Goal: Task Accomplishment & Management: Use online tool/utility

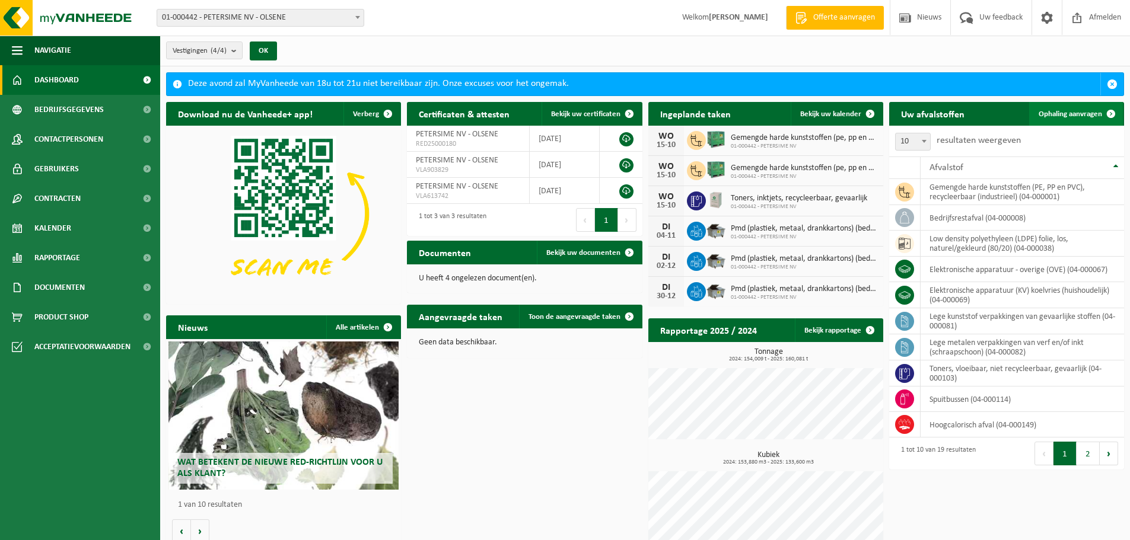
click at [1084, 110] on span "Ophaling aanvragen" at bounding box center [1070, 114] width 63 height 8
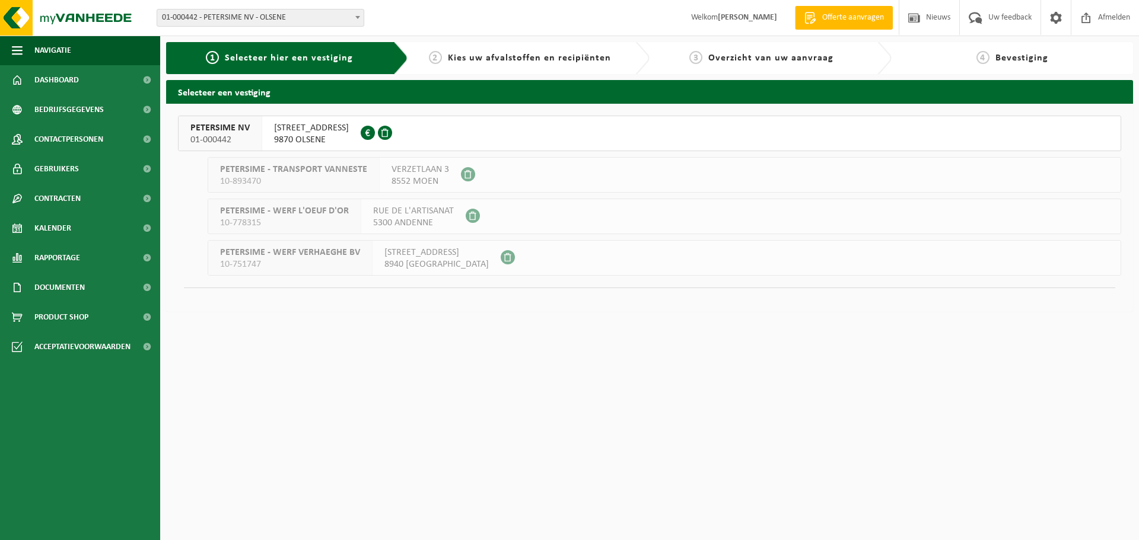
click at [234, 133] on span "PETERSIME NV" at bounding box center [219, 128] width 59 height 12
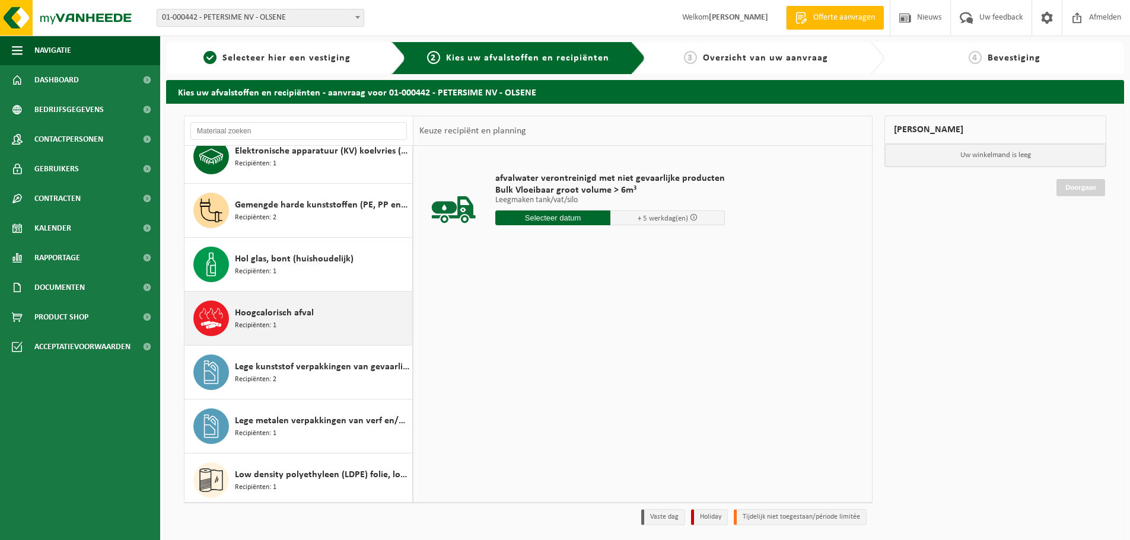
click at [282, 322] on div "Hoogcalorisch afval Recipiënten: 1" at bounding box center [322, 319] width 174 height 36
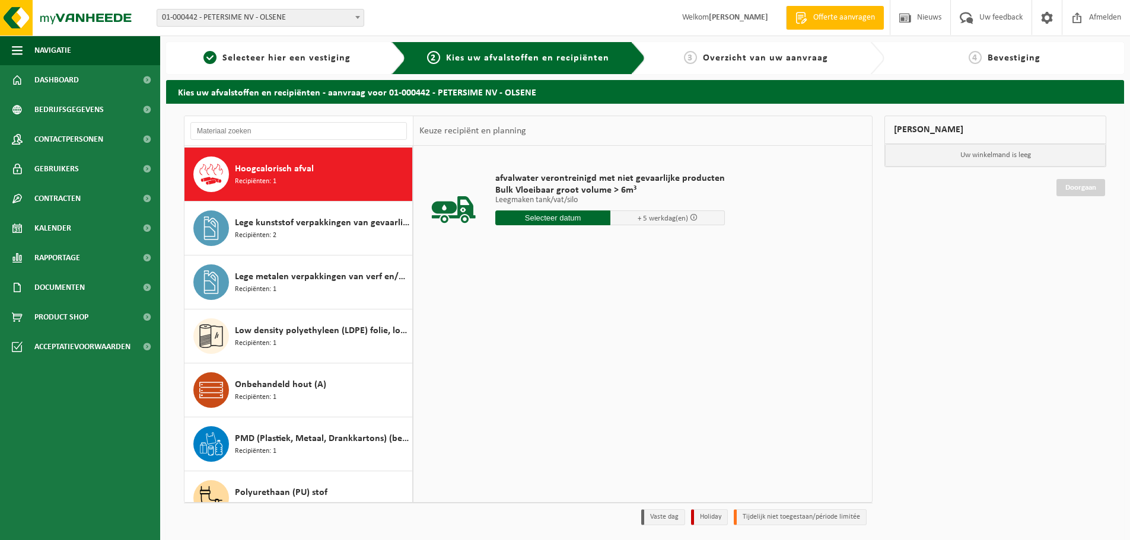
scroll to position [324, 0]
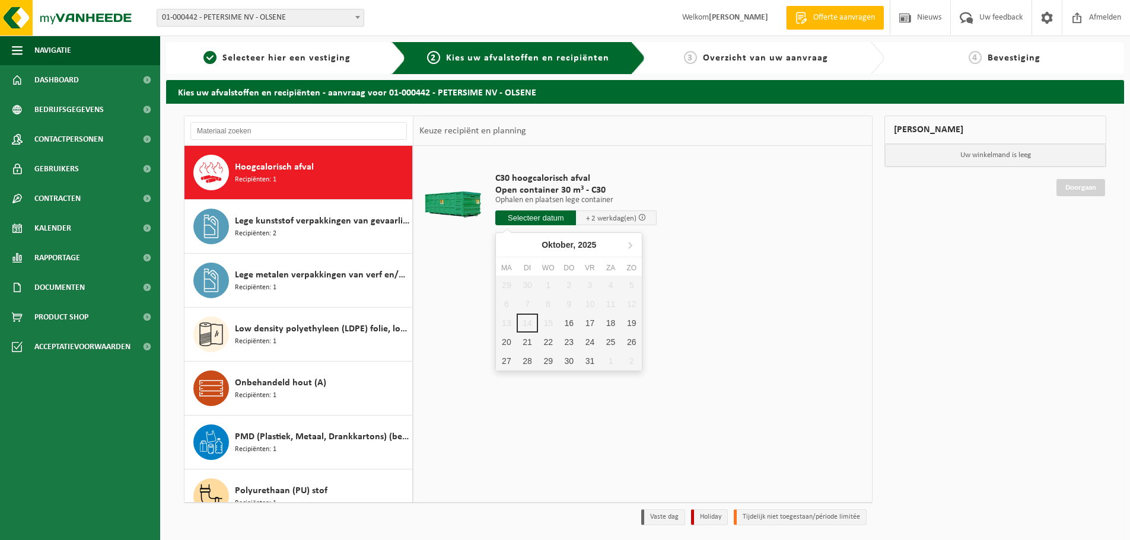
click at [534, 218] on input "text" at bounding box center [535, 218] width 81 height 15
click at [568, 324] on div "16" at bounding box center [569, 323] width 21 height 19
type input "Van 2025-10-16"
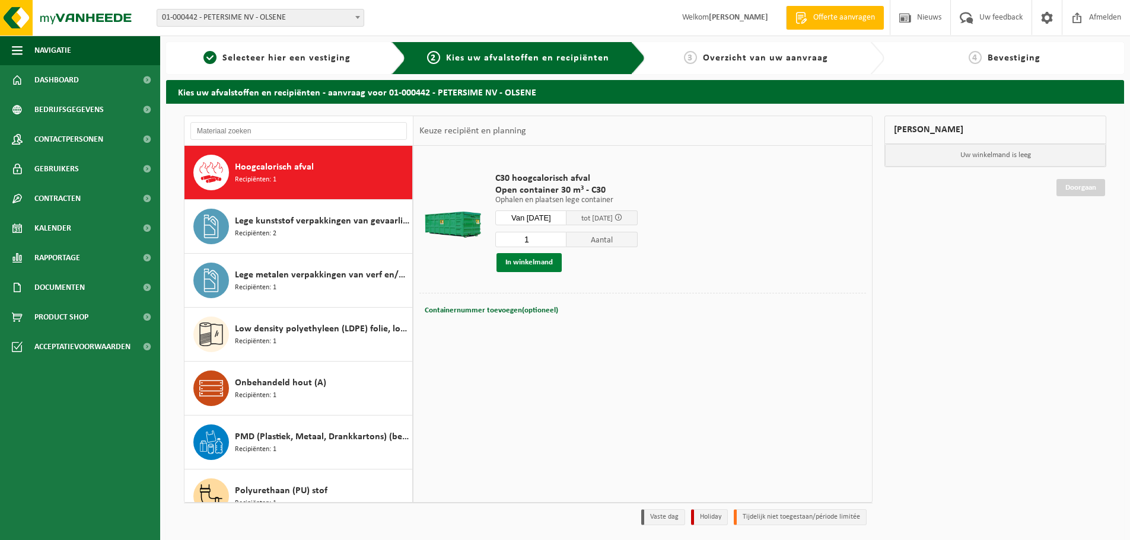
click at [535, 263] on button "In winkelmand" at bounding box center [529, 262] width 65 height 19
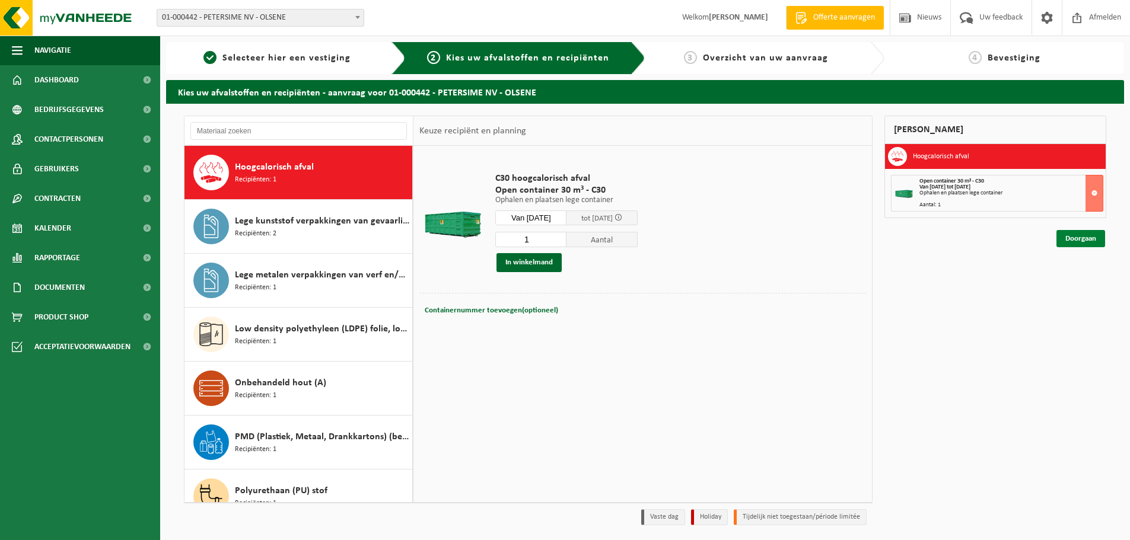
click at [1089, 237] on link "Doorgaan" at bounding box center [1080, 238] width 49 height 17
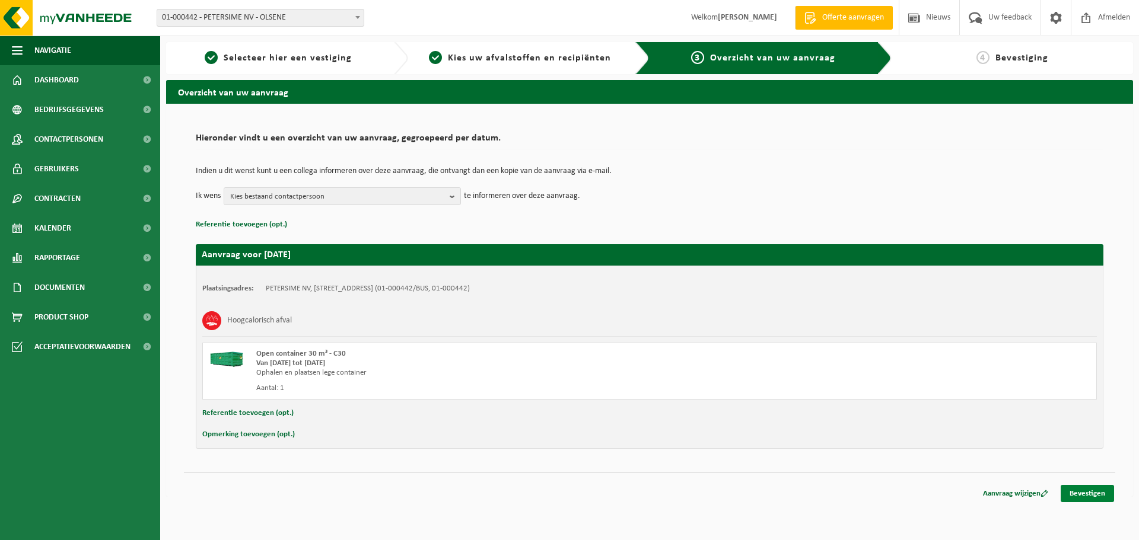
click at [1087, 489] on link "Bevestigen" at bounding box center [1087, 493] width 53 height 17
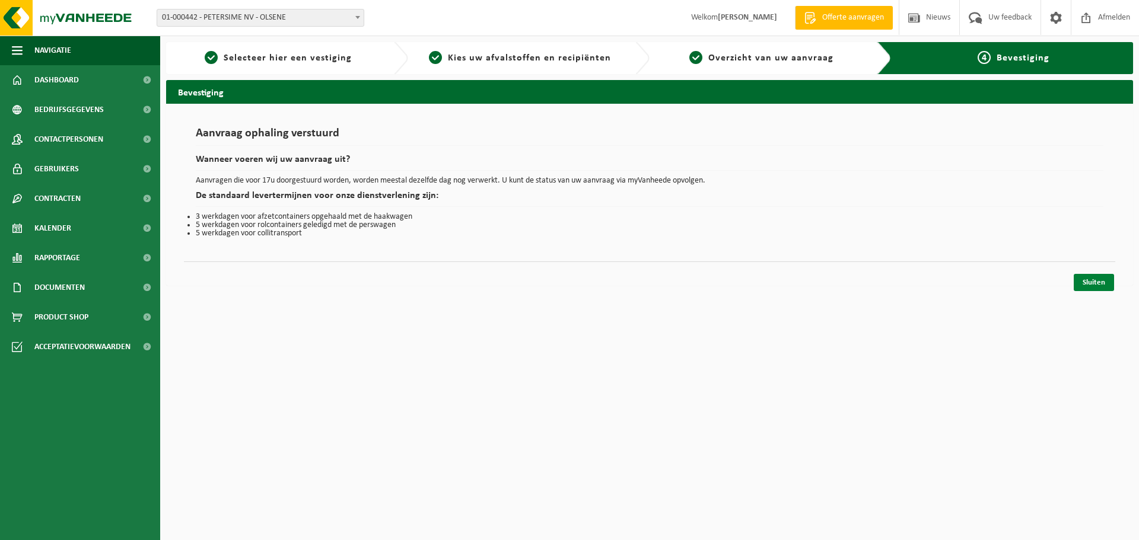
click at [1097, 286] on link "Sluiten" at bounding box center [1094, 282] width 40 height 17
